Goal: Entertainment & Leisure: Consume media (video, audio)

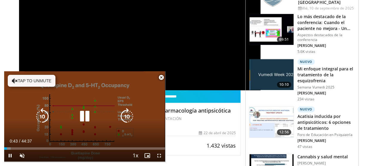
scroll to position [119, 0]
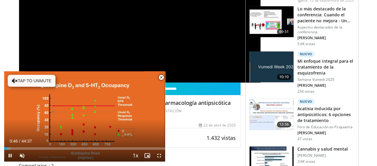
click at [162, 78] on span "Video Player" at bounding box center [161, 78] width 12 height 12
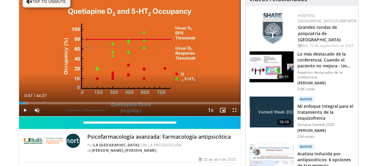
scroll to position [60, 0]
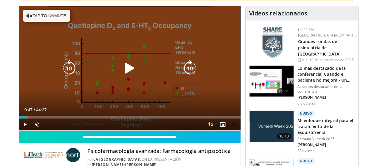
click at [127, 75] on icon "Video Player" at bounding box center [129, 68] width 17 height 17
click at [27, 18] on icon "Video Player" at bounding box center [30, 16] width 6 height 6
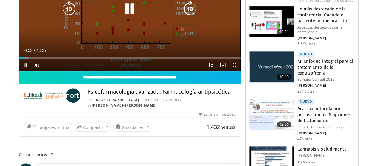
scroll to position [89, 0]
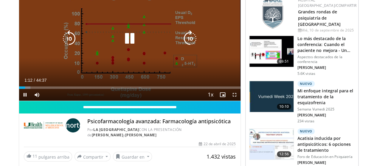
click at [225, 78] on div "10 seconds Tap to unmute" at bounding box center [129, 38] width 221 height 124
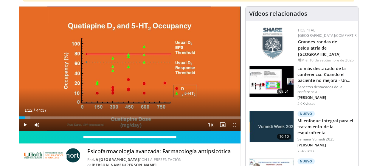
scroll to position [60, 0]
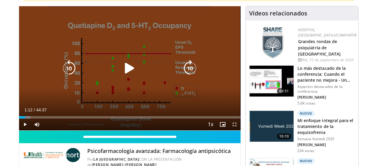
click at [124, 74] on icon "Video Player" at bounding box center [129, 68] width 17 height 17
